Goal: Task Accomplishment & Management: Complete application form

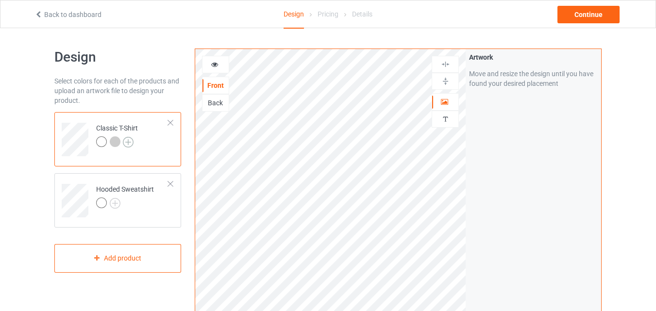
click at [131, 139] on img at bounding box center [128, 142] width 11 height 11
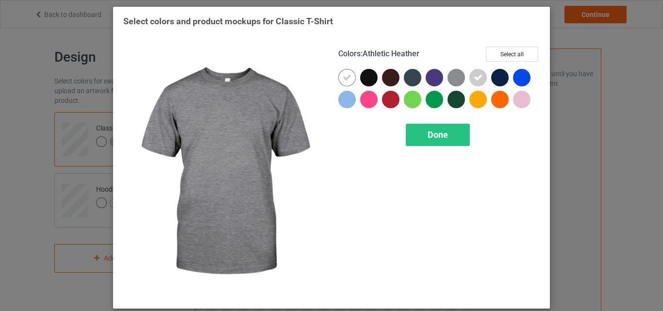
click at [457, 79] on img at bounding box center [456, 77] width 17 height 17
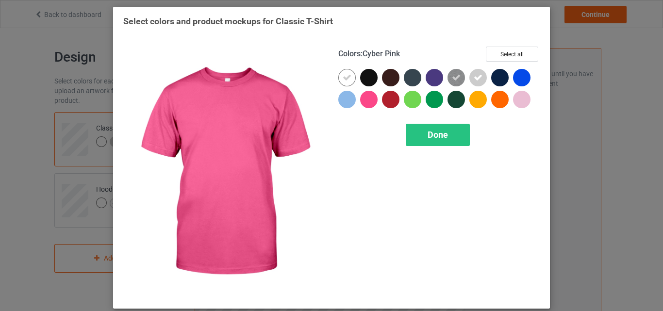
click at [365, 100] on div at bounding box center [368, 99] width 17 height 17
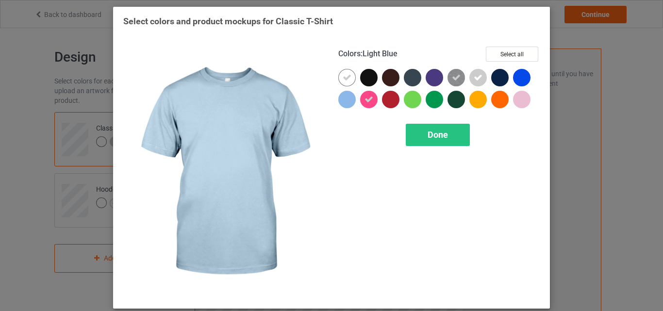
click at [347, 103] on div at bounding box center [346, 99] width 17 height 17
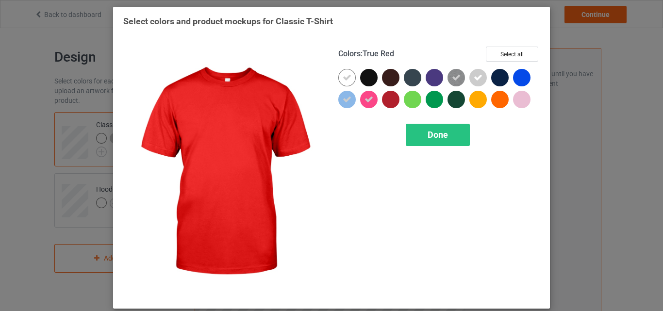
click at [386, 103] on div at bounding box center [390, 99] width 17 height 17
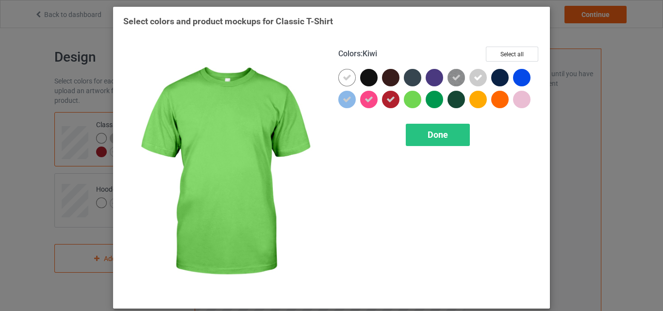
drag, startPoint x: 411, startPoint y: 103, endPoint x: 428, endPoint y: 104, distance: 17.5
click at [412, 103] on div at bounding box center [412, 99] width 17 height 17
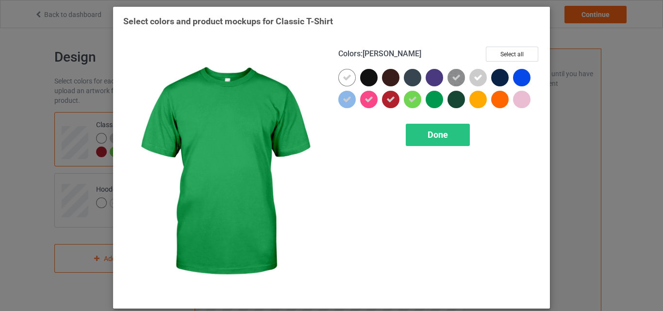
click at [429, 104] on div at bounding box center [434, 99] width 17 height 17
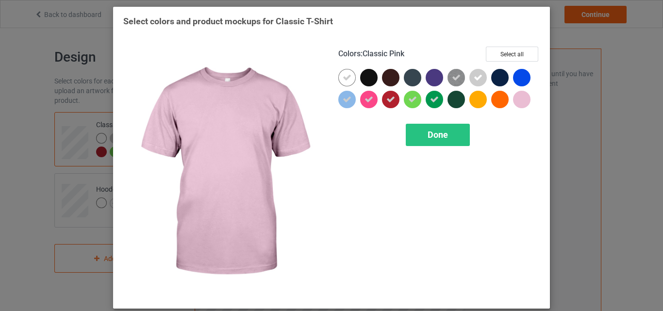
click at [519, 99] on div at bounding box center [521, 99] width 17 height 17
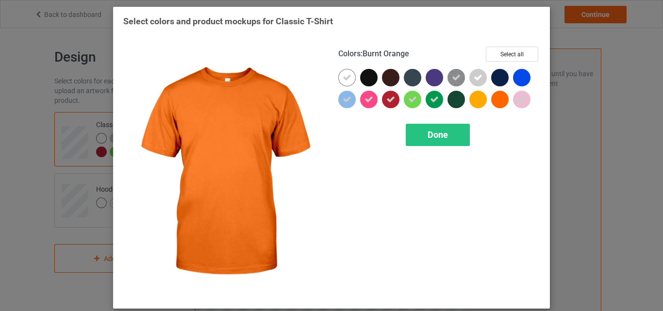
click at [495, 101] on div at bounding box center [499, 99] width 17 height 17
click at [455, 127] on div "Done" at bounding box center [438, 135] width 64 height 22
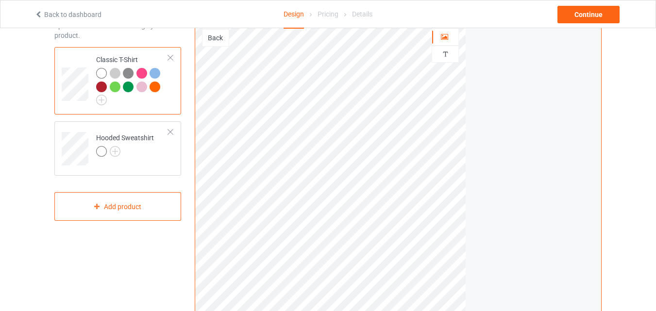
scroll to position [81, 0]
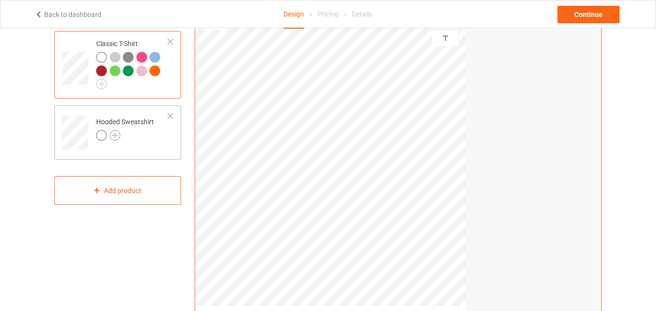
click at [110, 135] on img at bounding box center [115, 135] width 11 height 11
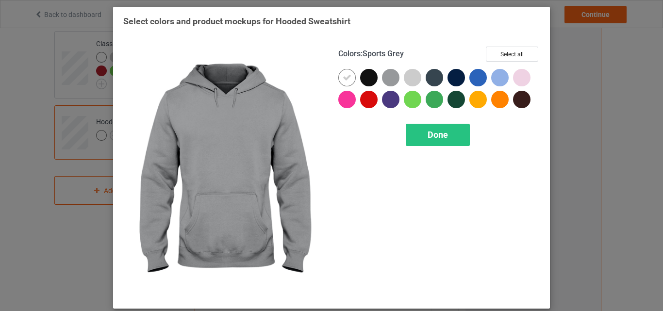
drag, startPoint x: 396, startPoint y: 81, endPoint x: 412, endPoint y: 77, distance: 16.1
click at [396, 82] on div at bounding box center [393, 80] width 22 height 22
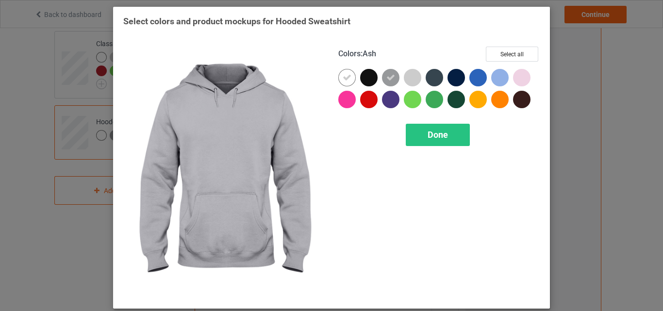
click at [412, 77] on div at bounding box center [412, 77] width 17 height 17
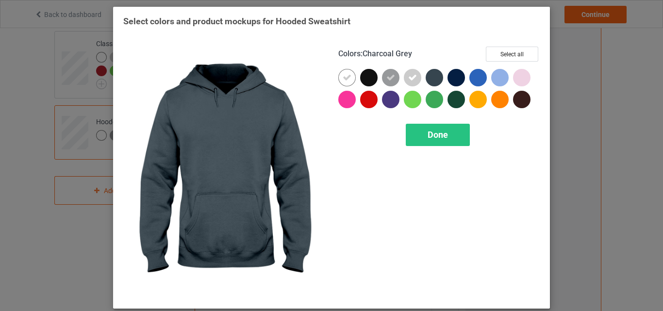
click at [439, 81] on div at bounding box center [434, 77] width 17 height 17
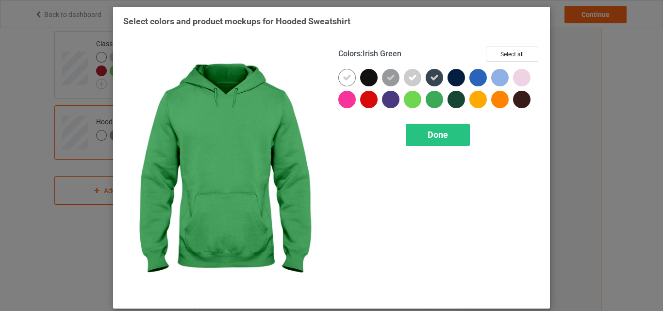
click at [437, 93] on div at bounding box center [434, 99] width 17 height 17
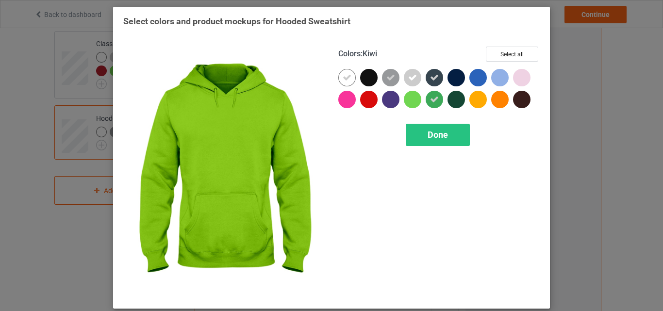
click at [420, 101] on div at bounding box center [415, 102] width 22 height 22
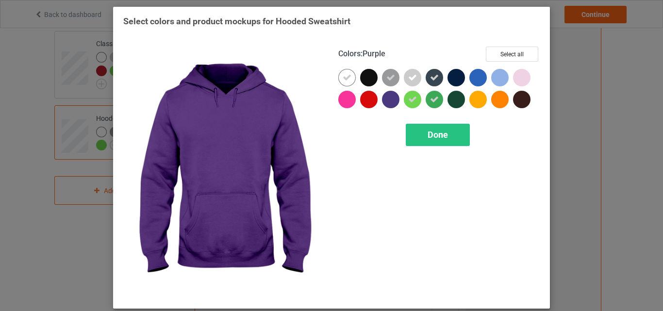
click at [382, 105] on div at bounding box center [390, 99] width 17 height 17
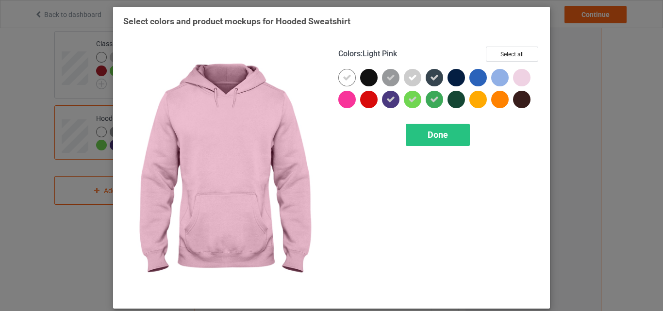
click at [516, 79] on div at bounding box center [521, 77] width 17 height 17
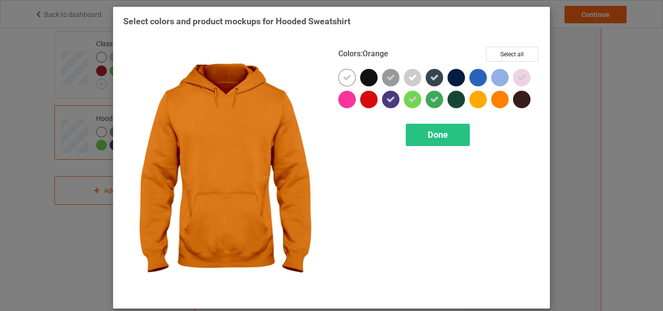
click at [501, 98] on div at bounding box center [499, 99] width 17 height 17
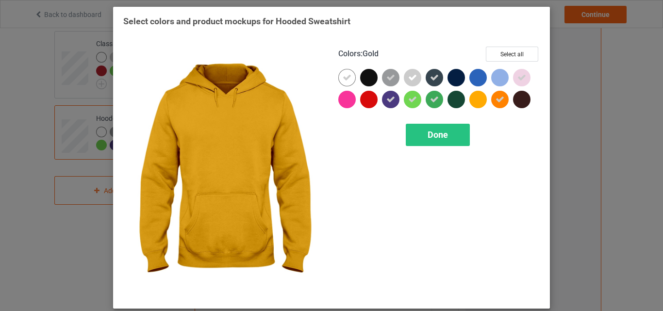
click at [473, 106] on div at bounding box center [478, 99] width 17 height 17
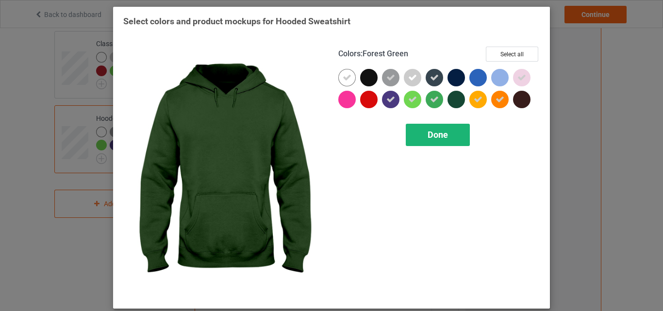
click at [447, 133] on div "Done" at bounding box center [438, 135] width 64 height 22
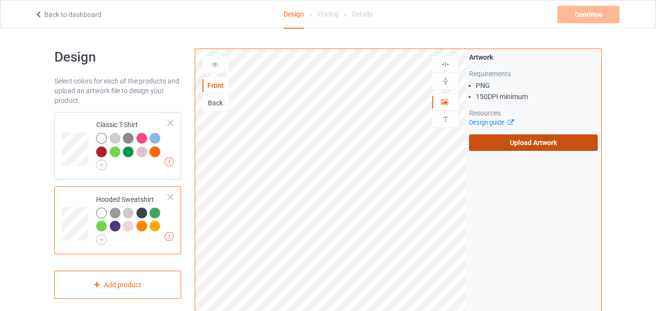
click at [544, 143] on label "Upload Artwork" at bounding box center [533, 142] width 129 height 17
click at [0, 0] on input "Upload Artwork" at bounding box center [0, 0] width 0 height 0
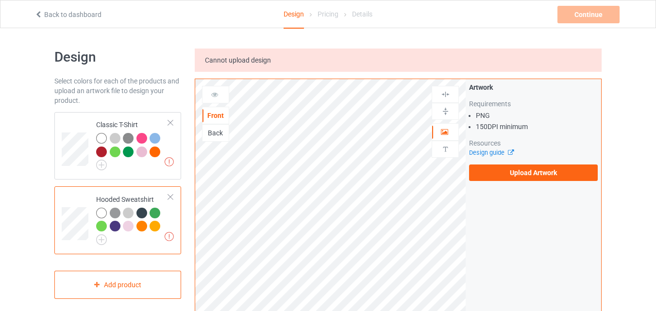
click at [0, 0] on img at bounding box center [0, 0] width 0 height 0
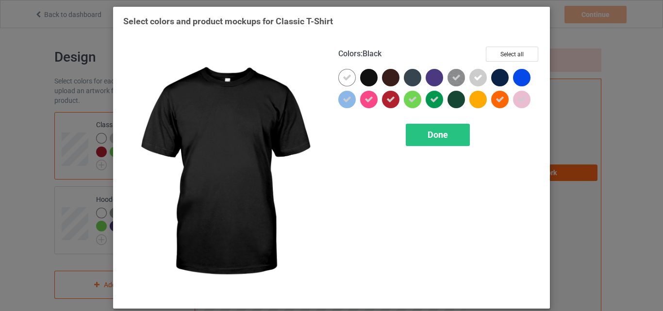
click at [360, 74] on div at bounding box center [368, 77] width 17 height 17
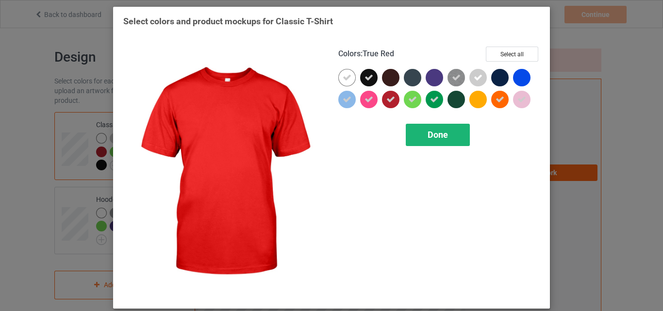
click at [439, 143] on div "Done" at bounding box center [438, 135] width 64 height 22
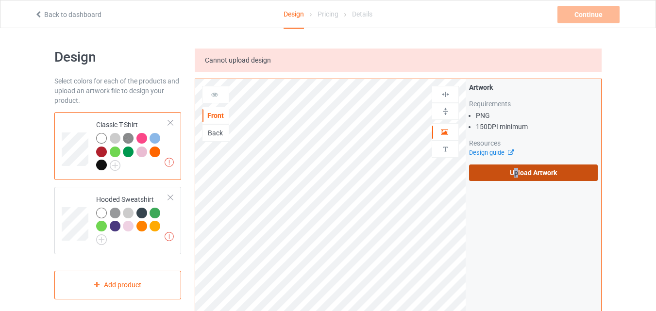
click at [516, 178] on label "Upload Artwork" at bounding box center [533, 173] width 129 height 17
click at [509, 161] on div "Artwork Requirements PNG 150 DPI minimum Resources Design guide Upload Artwork" at bounding box center [533, 132] width 129 height 99
click at [521, 172] on label "Upload Artwork" at bounding box center [533, 173] width 129 height 17
click at [0, 0] on input "Upload Artwork" at bounding box center [0, 0] width 0 height 0
